Goal: Task Accomplishment & Management: Use online tool/utility

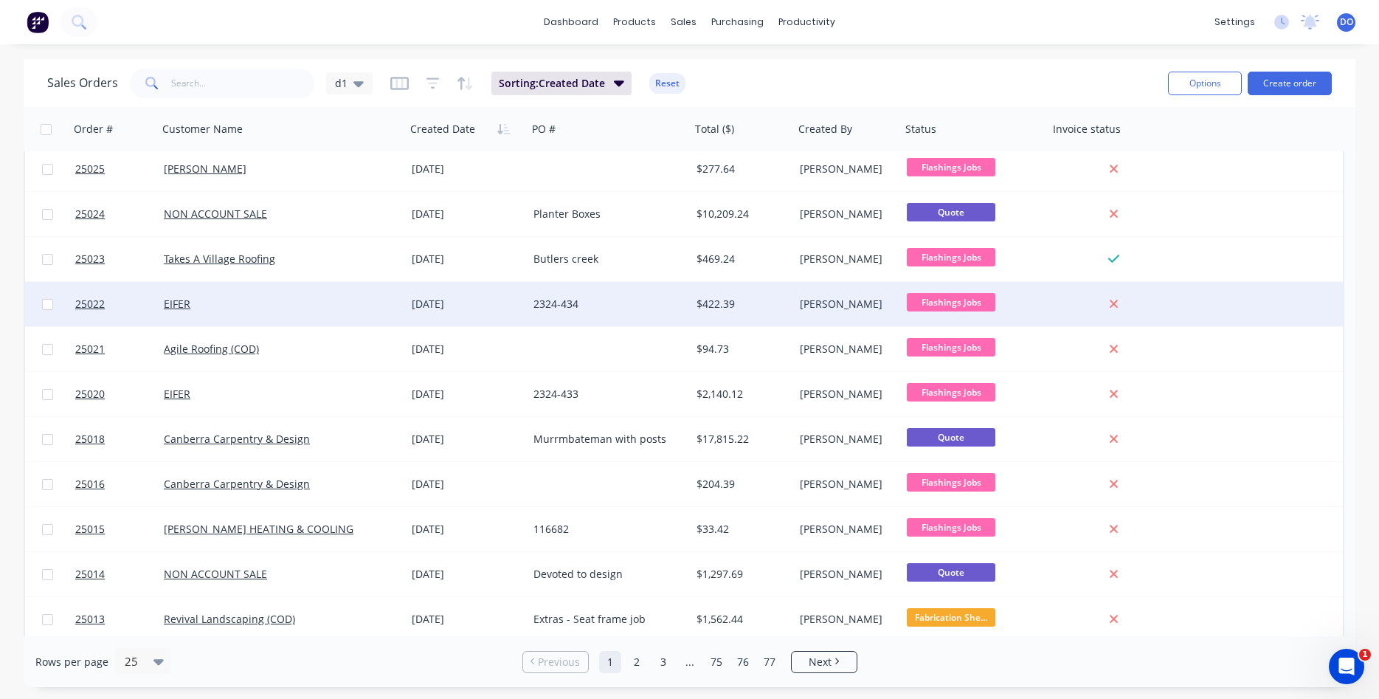
scroll to position [84, 0]
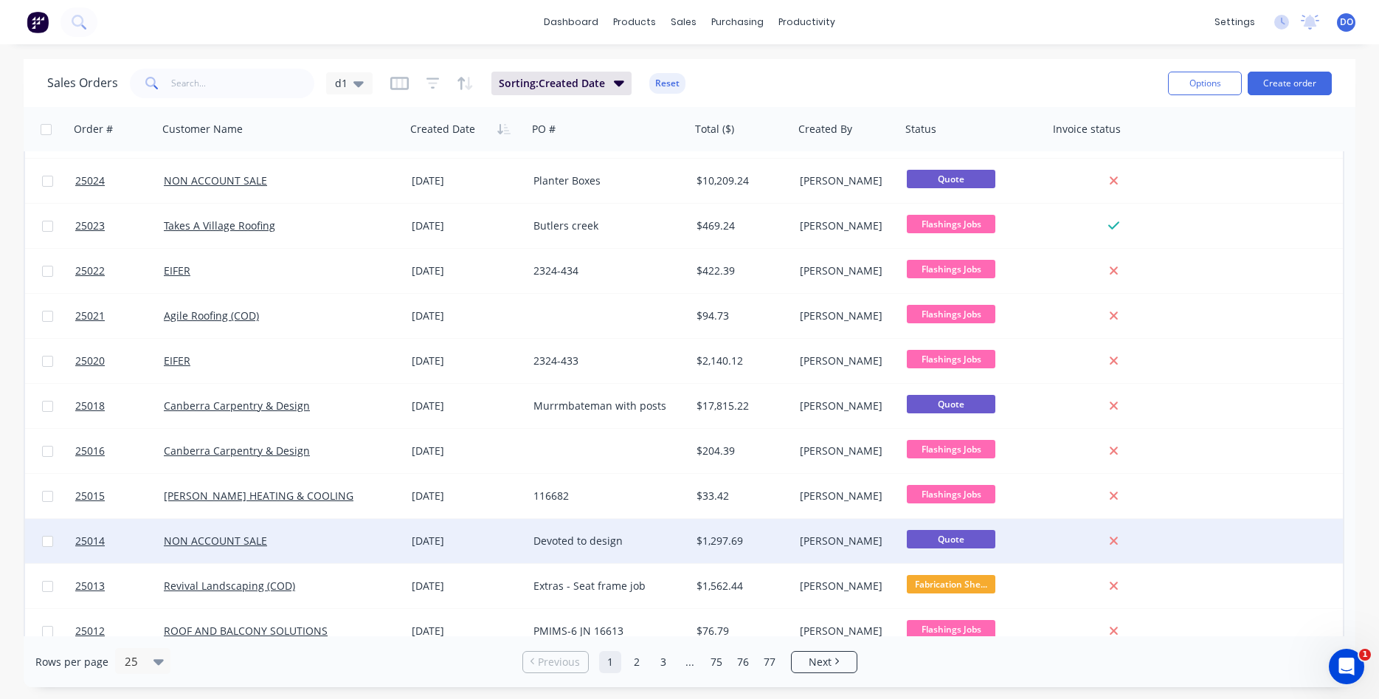
click at [456, 542] on div "[DATE]" at bounding box center [467, 540] width 110 height 15
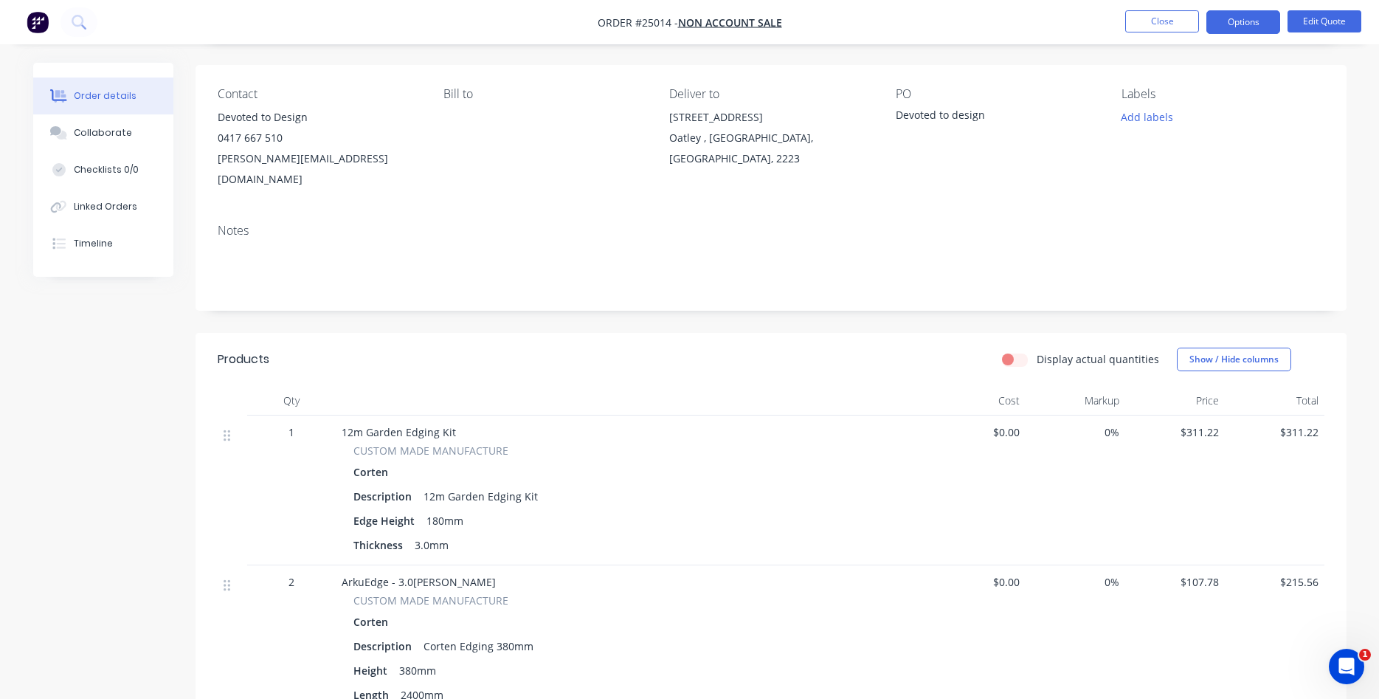
scroll to position [80, 0]
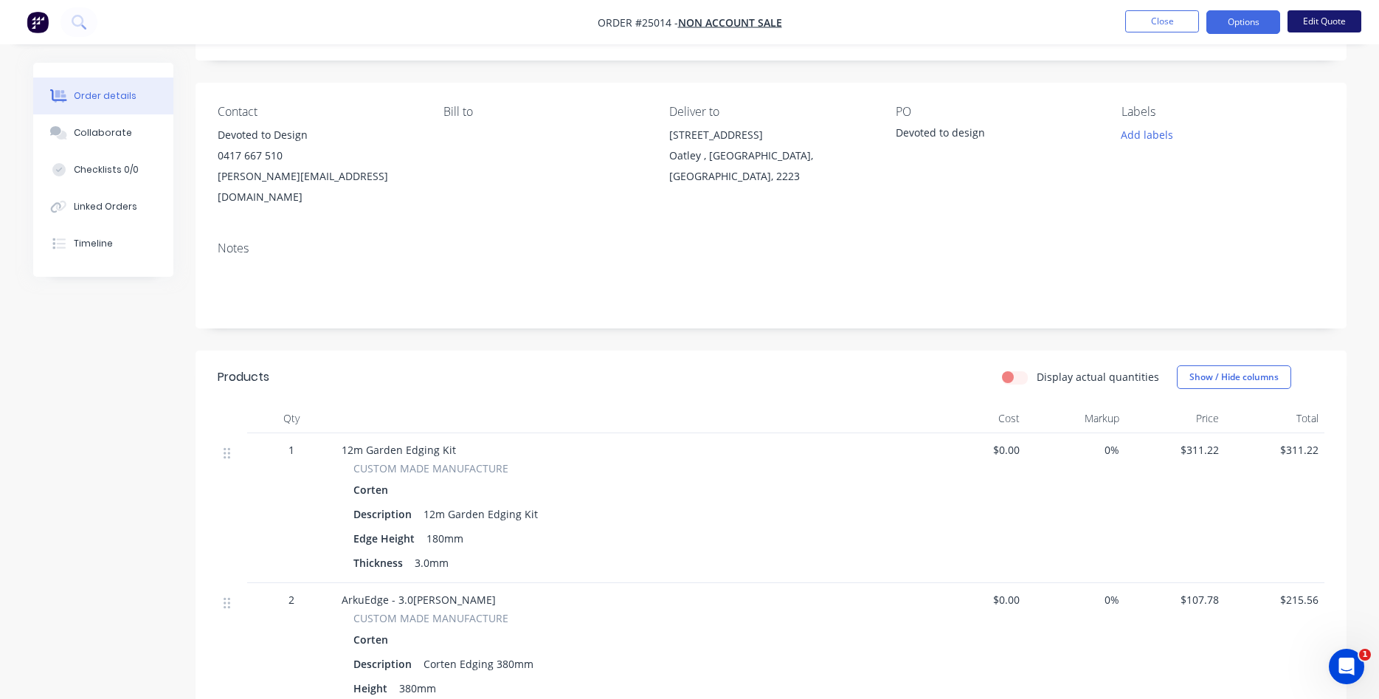
click at [1311, 24] on button "Edit Quote" at bounding box center [1324, 21] width 74 height 22
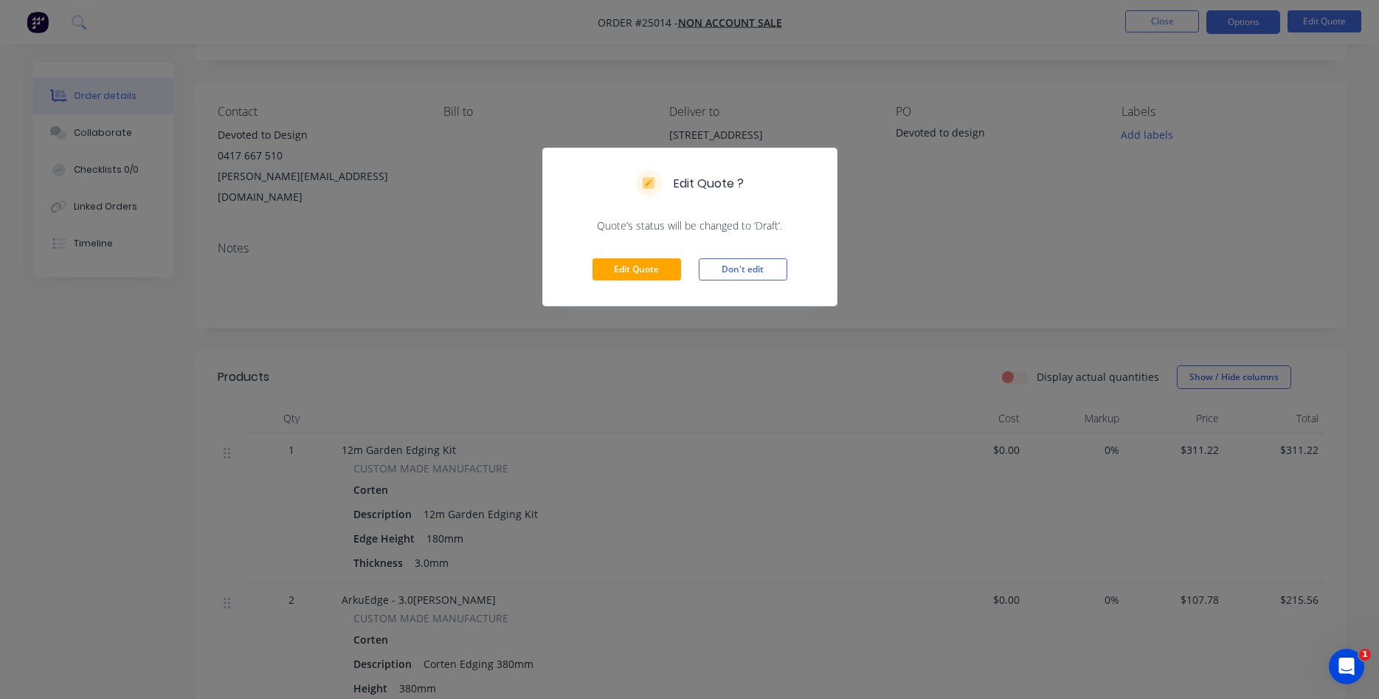
click at [1148, 33] on div "Edit Quote ? Quote’s status will be changed to ‘Draft’. Edit Quote Don't edit" at bounding box center [689, 349] width 1379 height 699
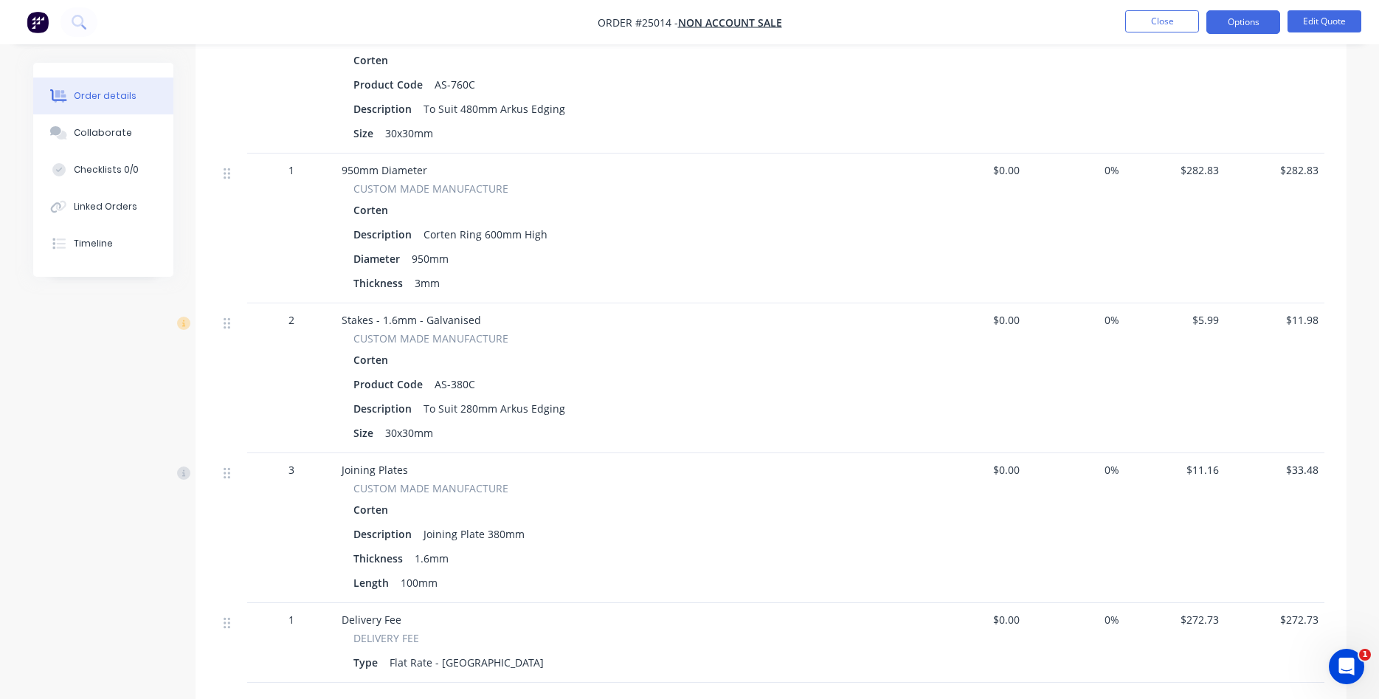
scroll to position [1209, 0]
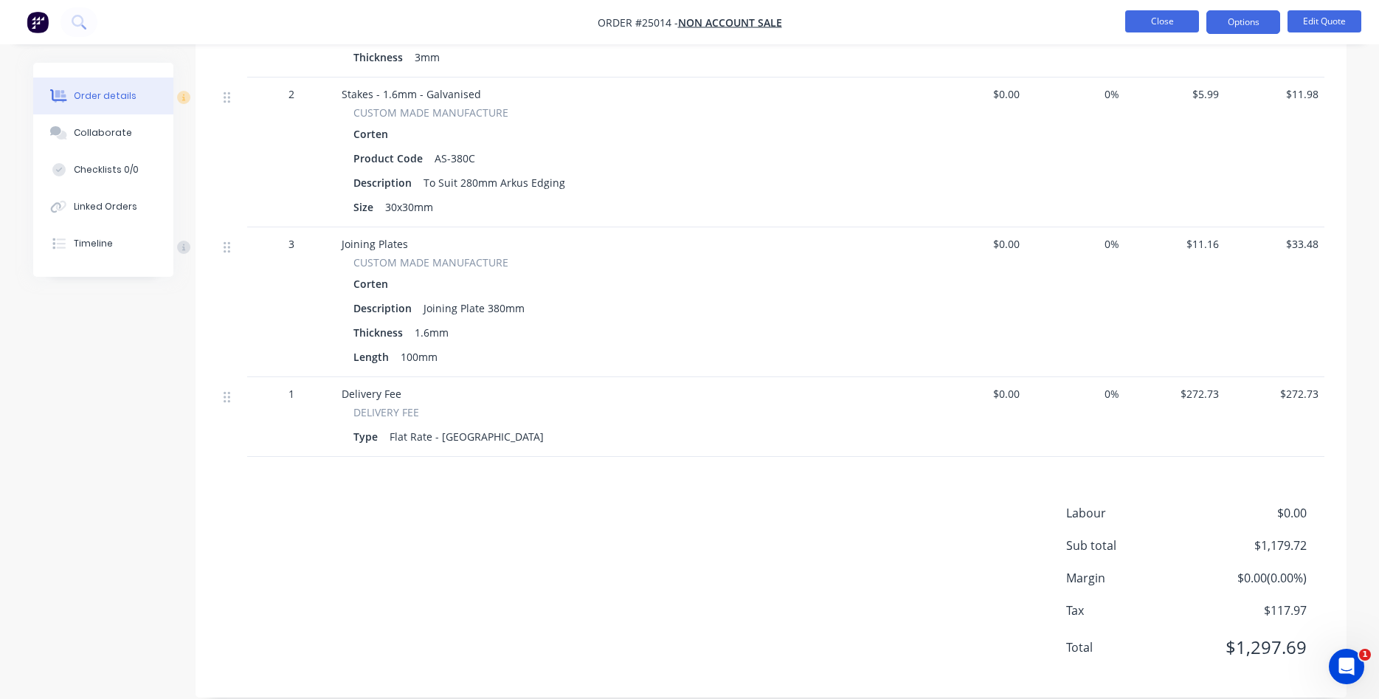
click at [1148, 24] on button "Close" at bounding box center [1162, 21] width 74 height 22
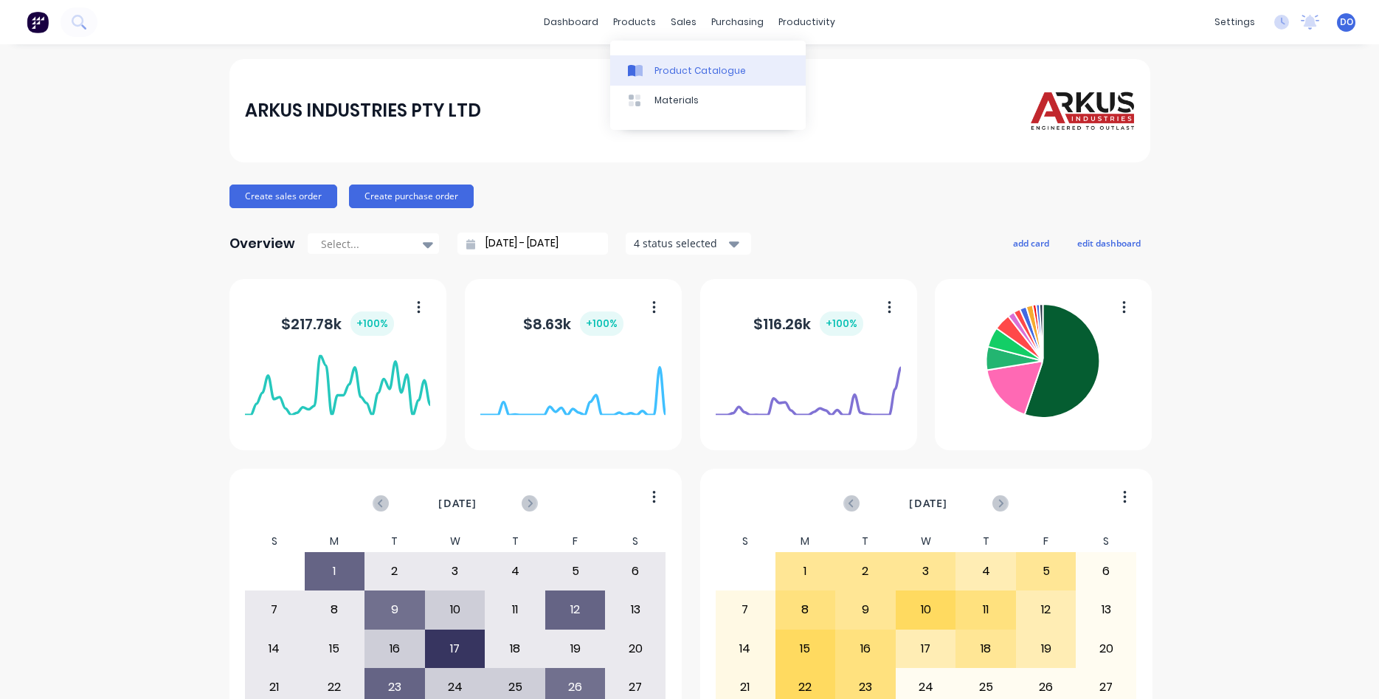
click at [662, 76] on div "Product Catalogue" at bounding box center [699, 70] width 91 height 13
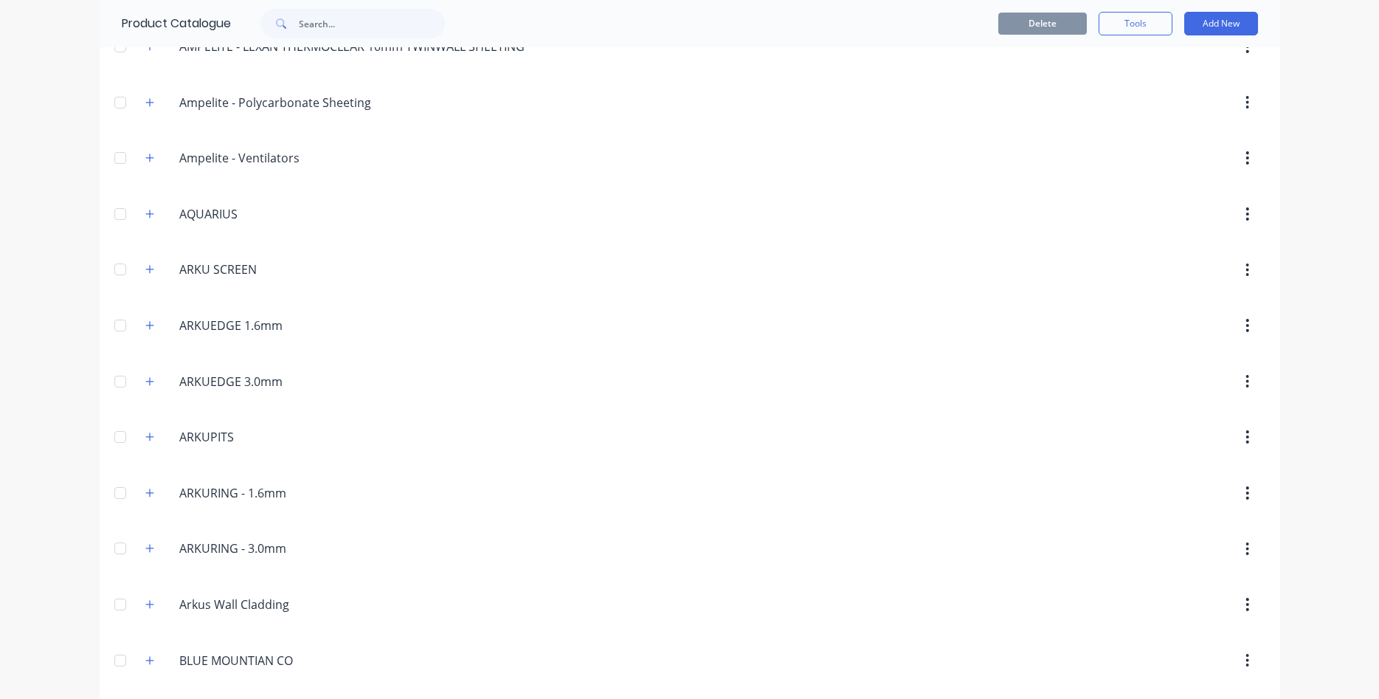
scroll to position [336, 0]
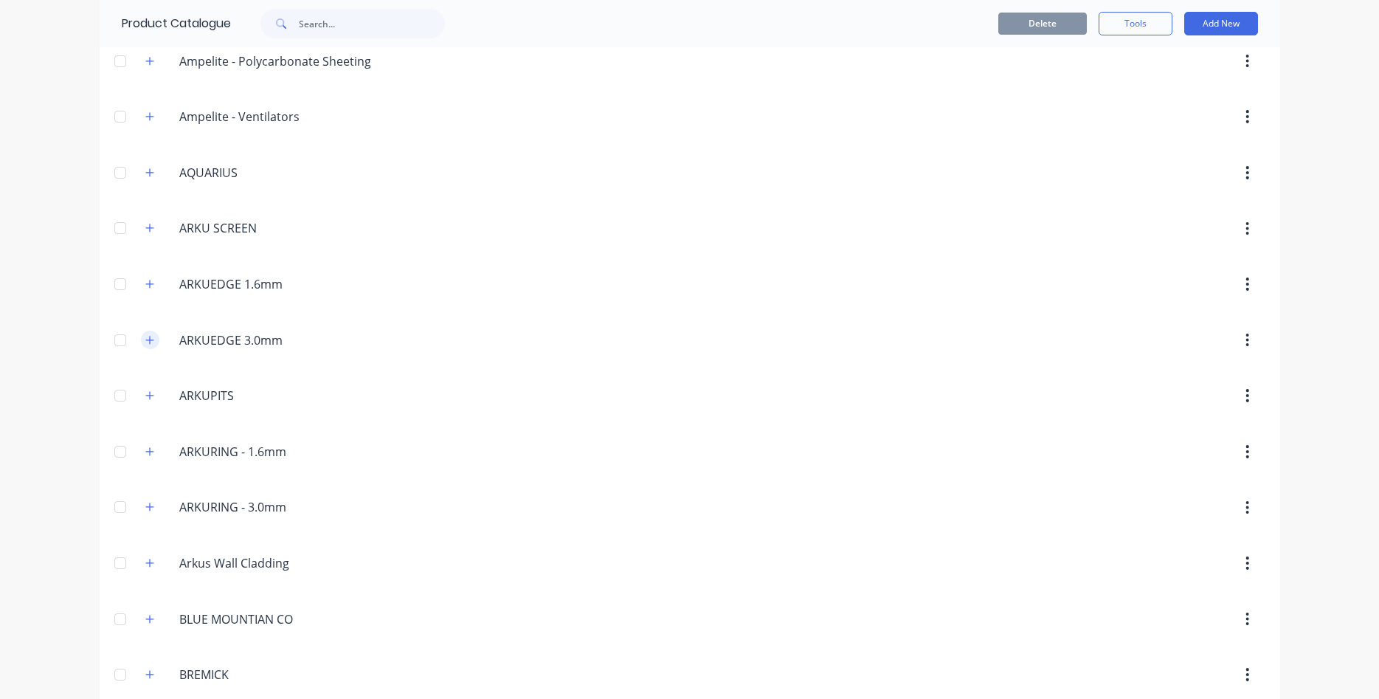
click at [153, 344] on icon "button" at bounding box center [149, 340] width 9 height 10
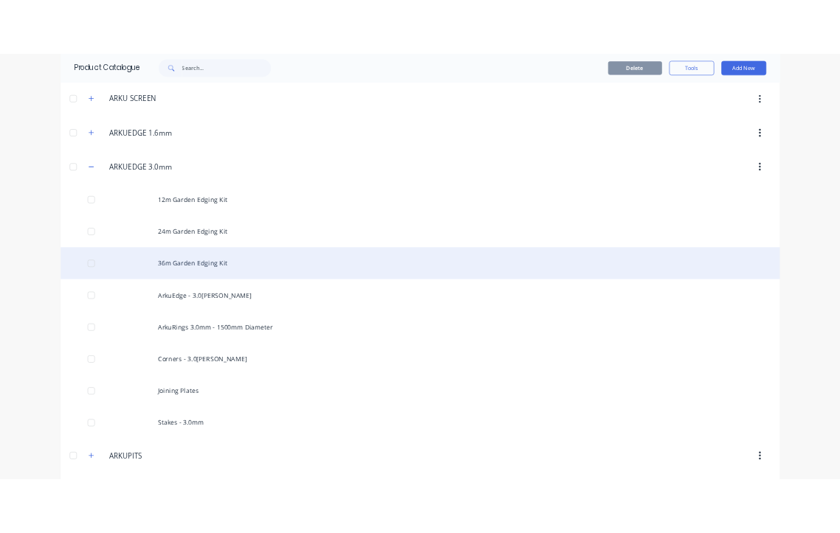
scroll to position [505, 0]
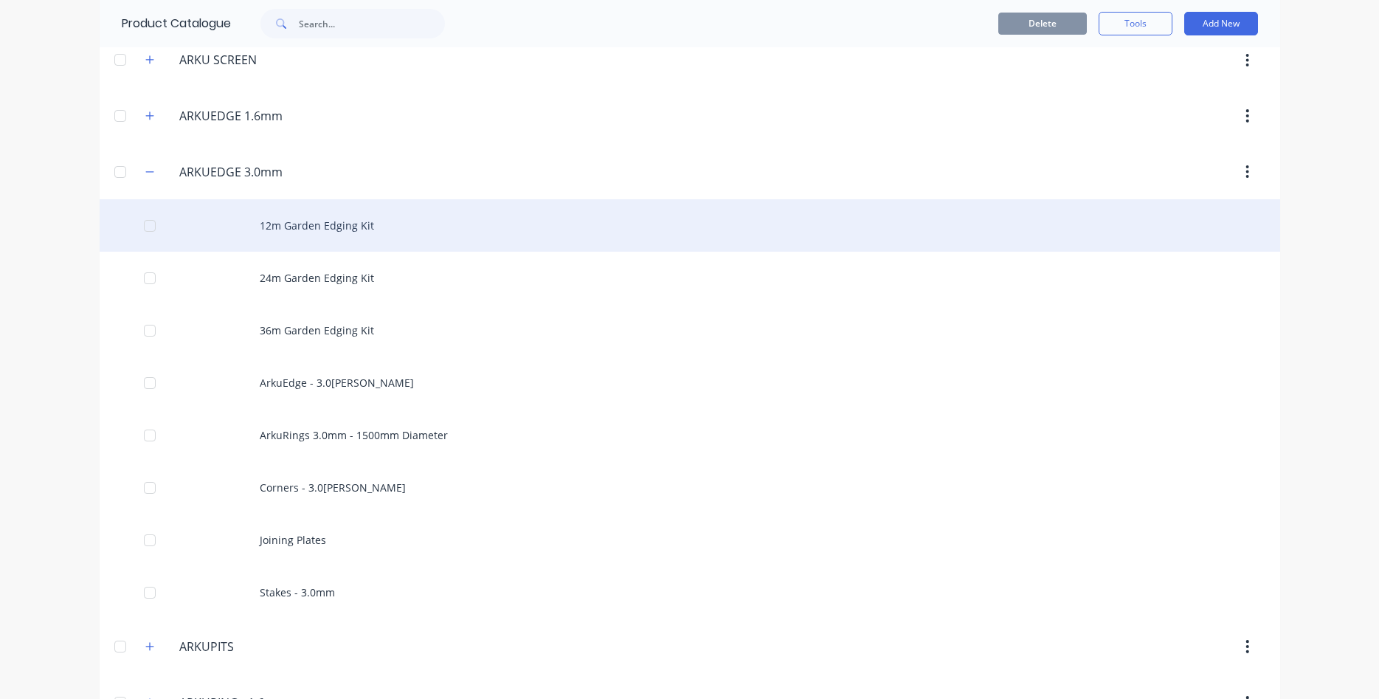
click at [347, 229] on div "12m Garden Edging Kit" at bounding box center [690, 225] width 1180 height 52
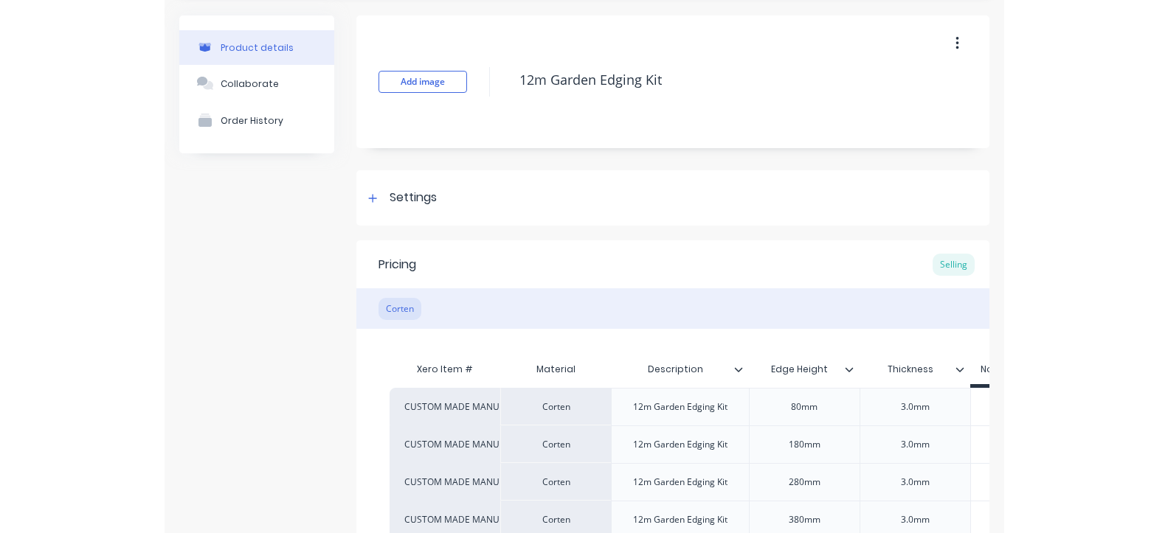
scroll to position [84, 0]
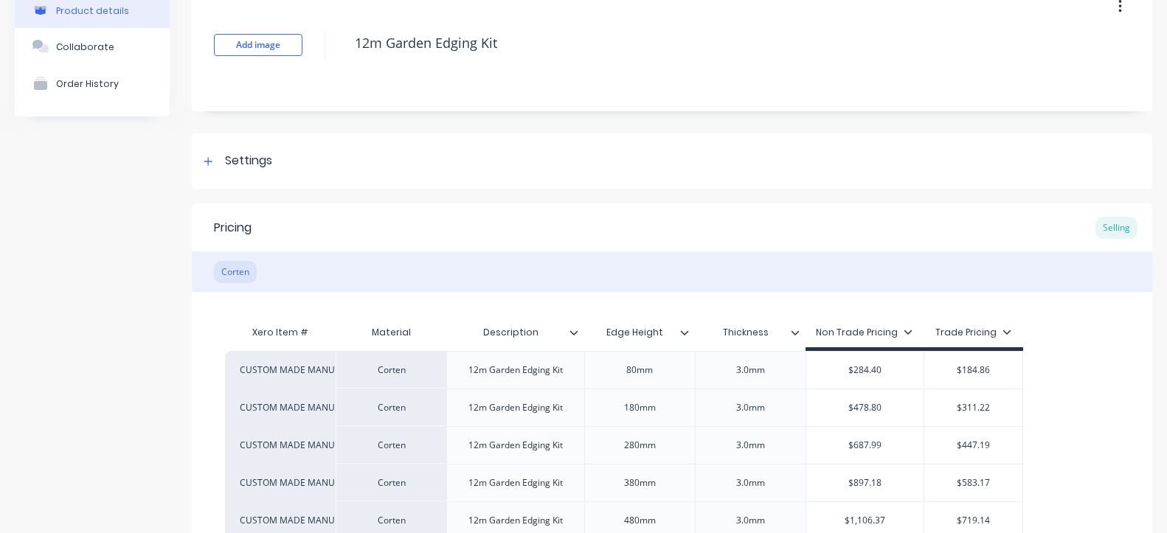
type textarea "x"
